Goal: Task Accomplishment & Management: Manage account settings

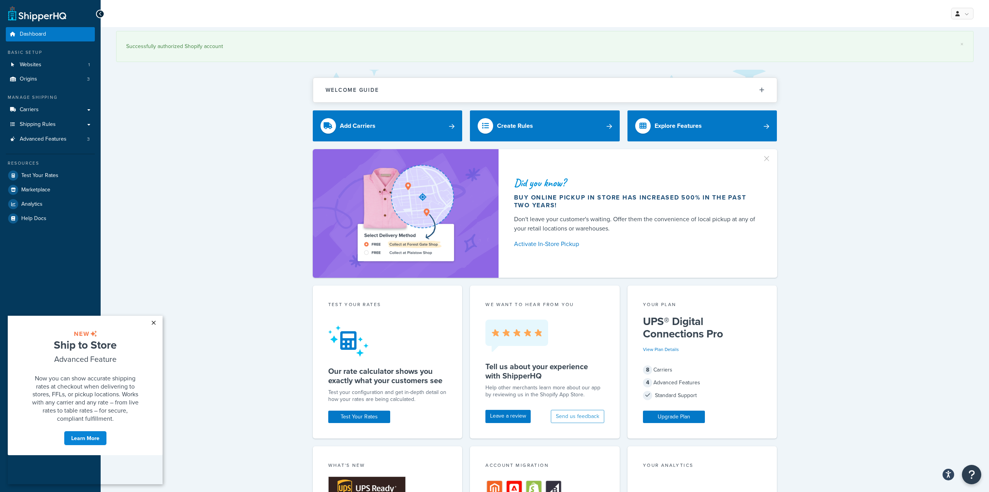
click at [155, 325] on link "×" at bounding box center [154, 323] width 14 height 14
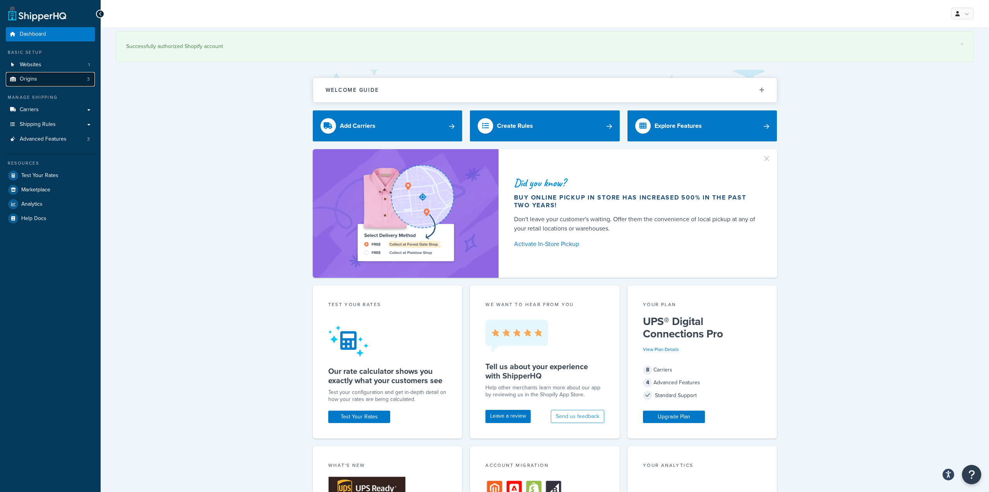
click at [69, 81] on link "Origins 3" at bounding box center [50, 79] width 89 height 14
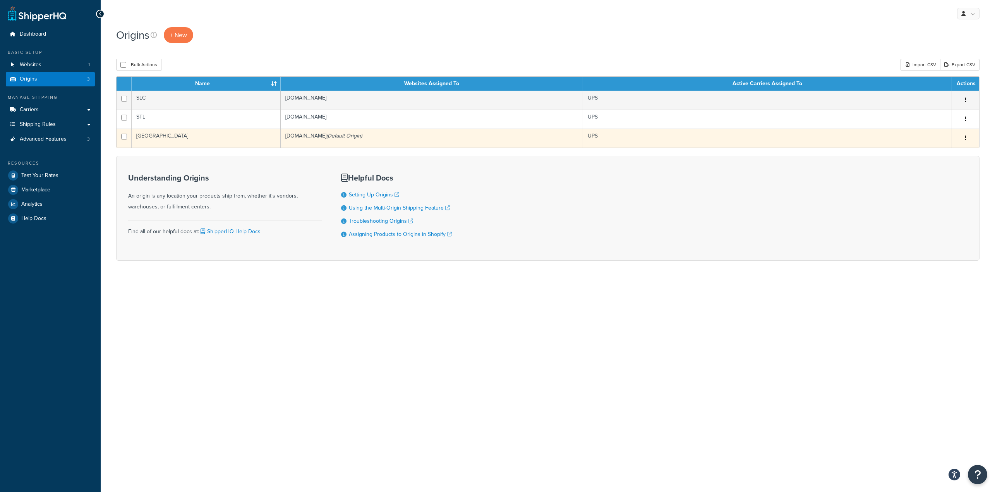
click at [427, 135] on td "[DOMAIN_NAME] (Default Origin)" at bounding box center [432, 138] width 302 height 19
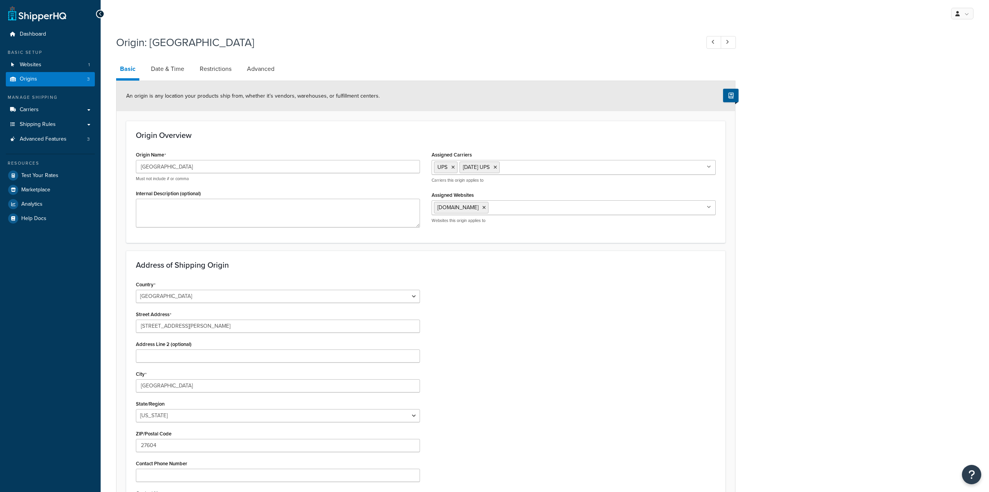
select select "33"
click at [283, 70] on li "Advanced" at bounding box center [264, 69] width 43 height 19
click at [259, 69] on link "Advanced" at bounding box center [260, 69] width 35 height 19
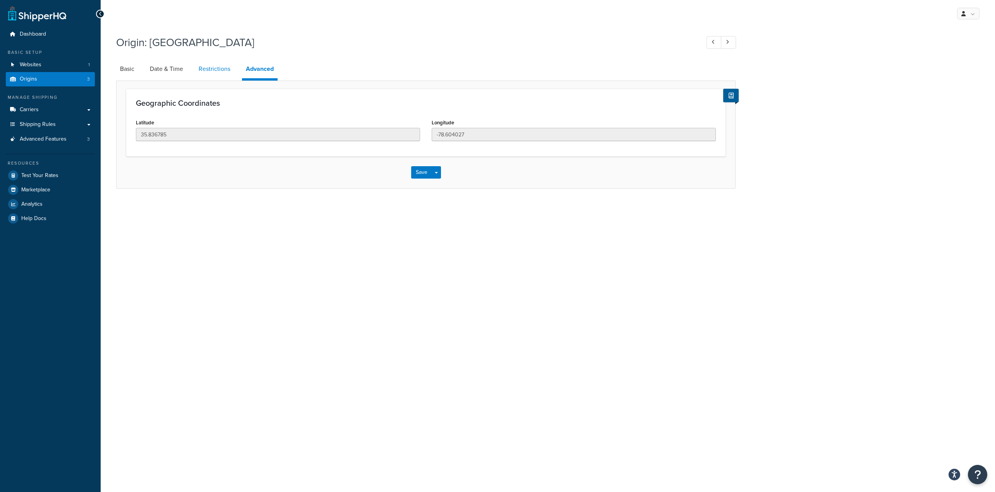
click at [221, 74] on link "Restrictions" at bounding box center [214, 69] width 39 height 19
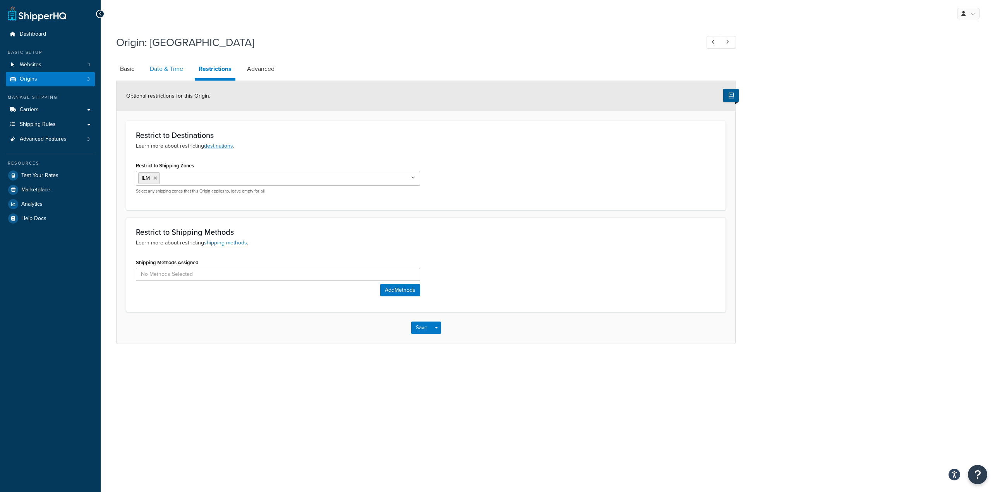
click at [176, 70] on link "Date & Time" at bounding box center [166, 69] width 41 height 19
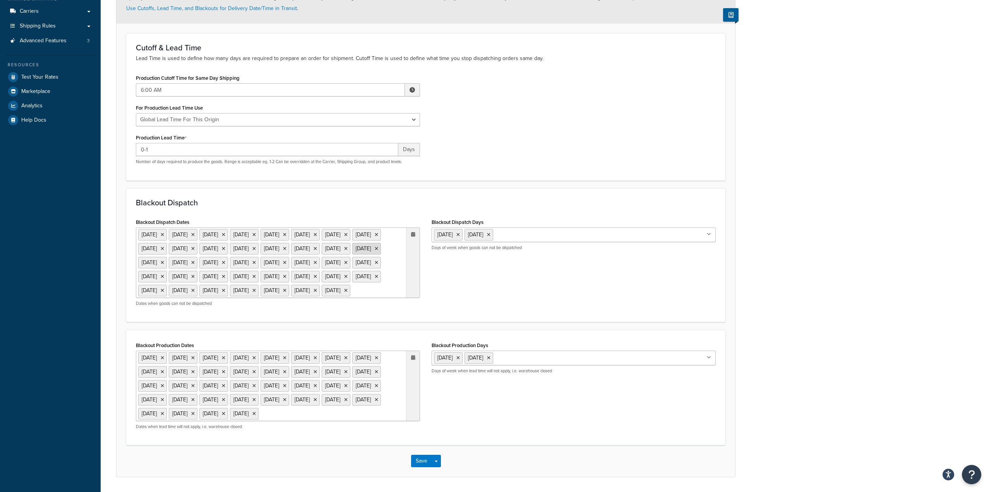
scroll to position [192, 0]
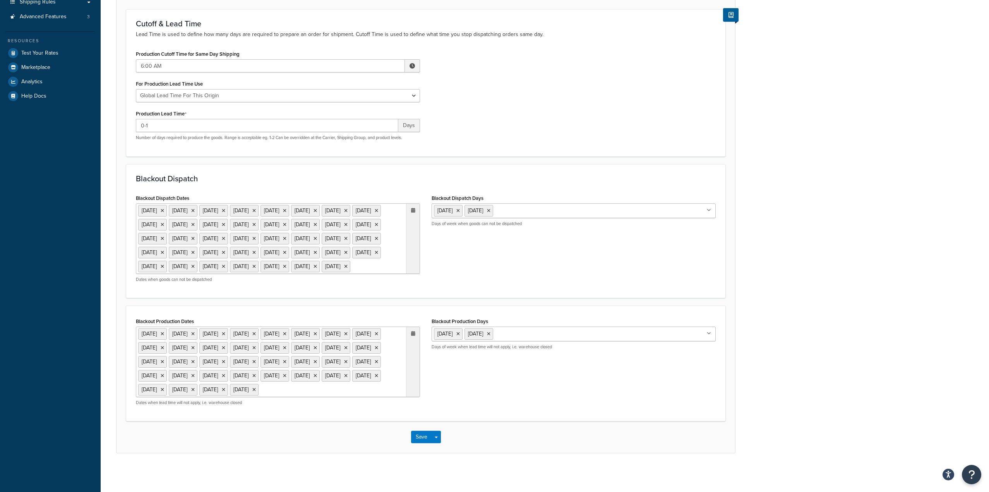
click at [221, 238] on ul "[DATE] [DATE] [DATE] [DATE] [DATE] [DATE] [DATE] [DATE] [DATE] [DATE] [DATE] [D…" at bounding box center [278, 238] width 284 height 70
click at [400, 334] on td "15" at bounding box center [397, 329] width 13 height 12
click at [504, 411] on div "Blackout Production Dates [DATE] [DATE] [DATE] [DATE] [DATE] [DATE] [DATE] [DAT…" at bounding box center [426, 364] width 592 height 96
click at [423, 443] on button "Save" at bounding box center [421, 436] width 21 height 12
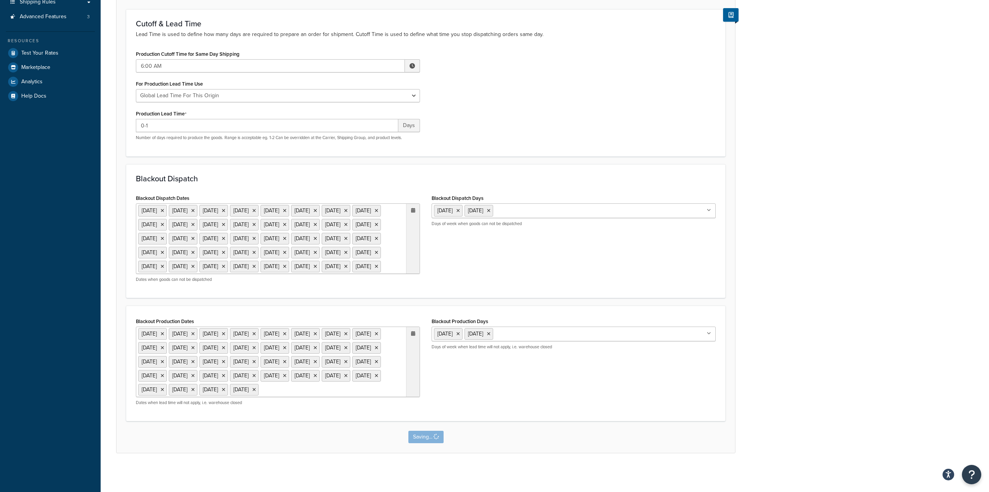
scroll to position [0, 0]
